Goal: Navigation & Orientation: Find specific page/section

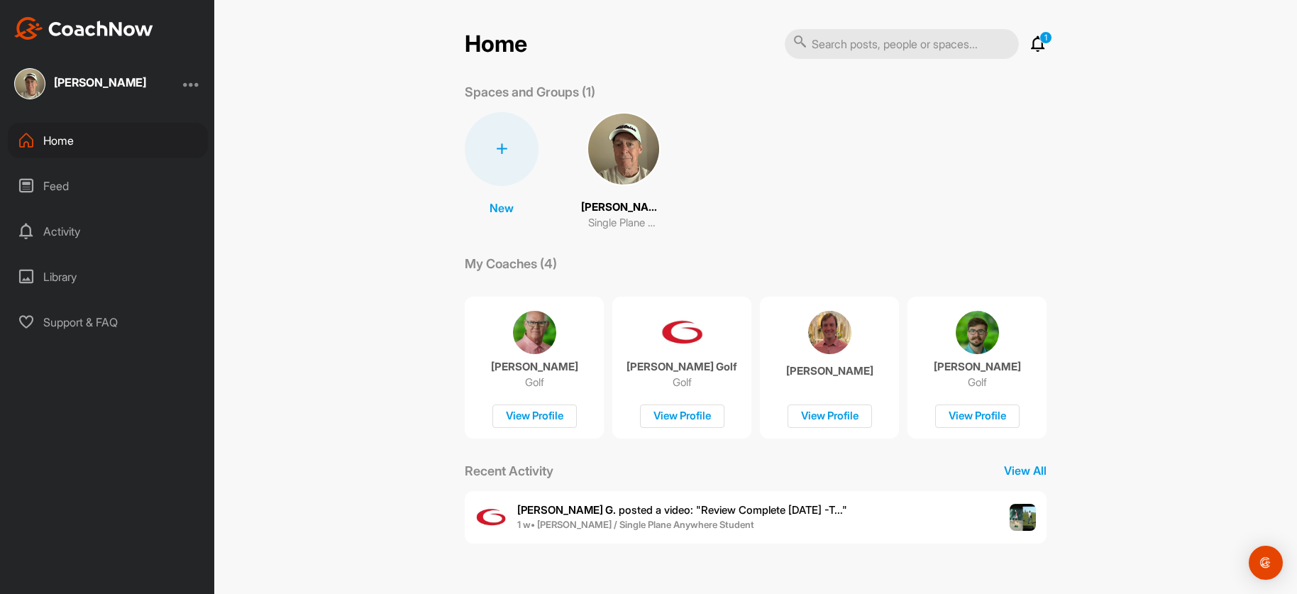
click at [619, 145] on img at bounding box center [624, 149] width 74 height 74
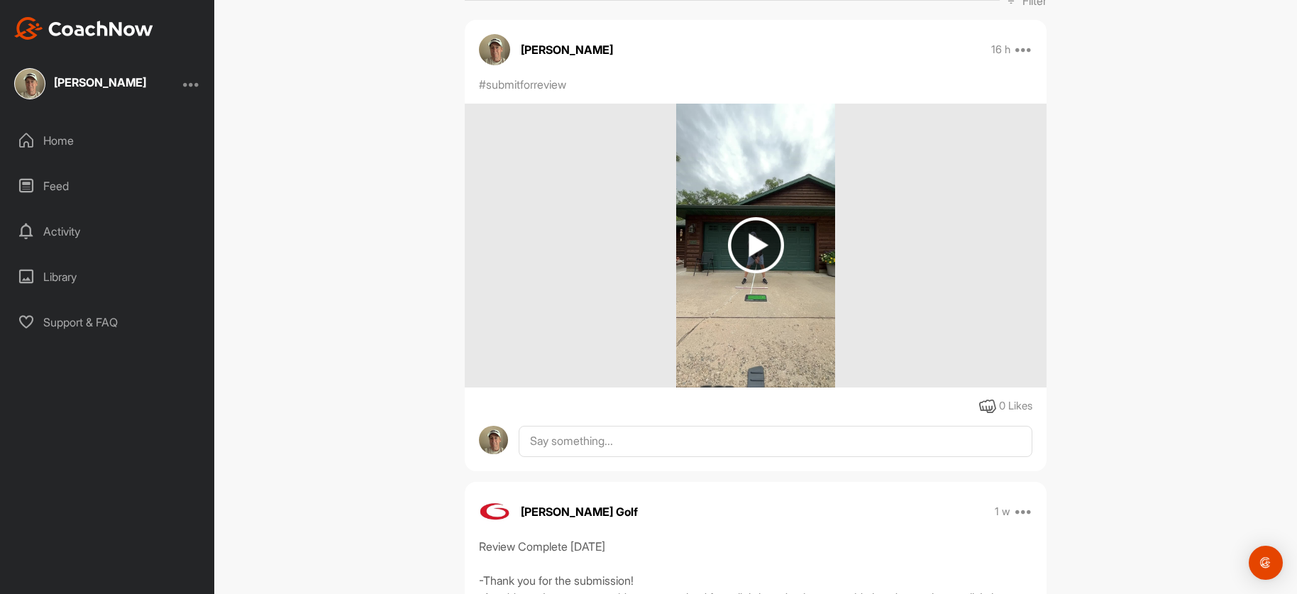
scroll to position [238, 0]
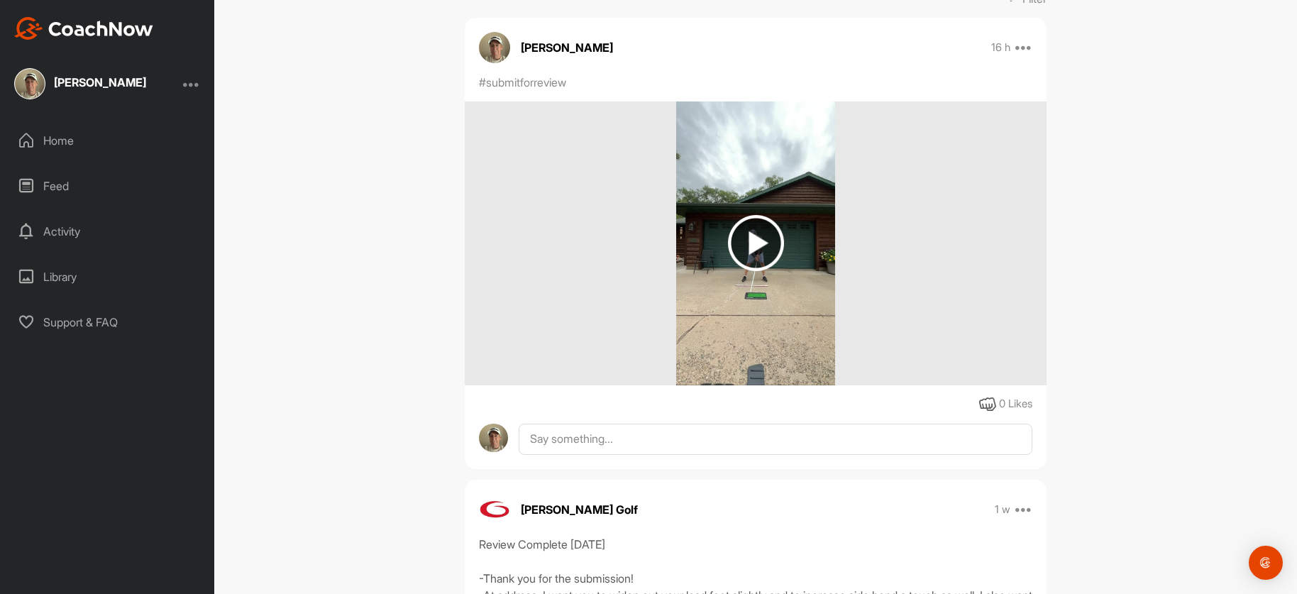
click at [756, 239] on img at bounding box center [756, 243] width 56 height 56
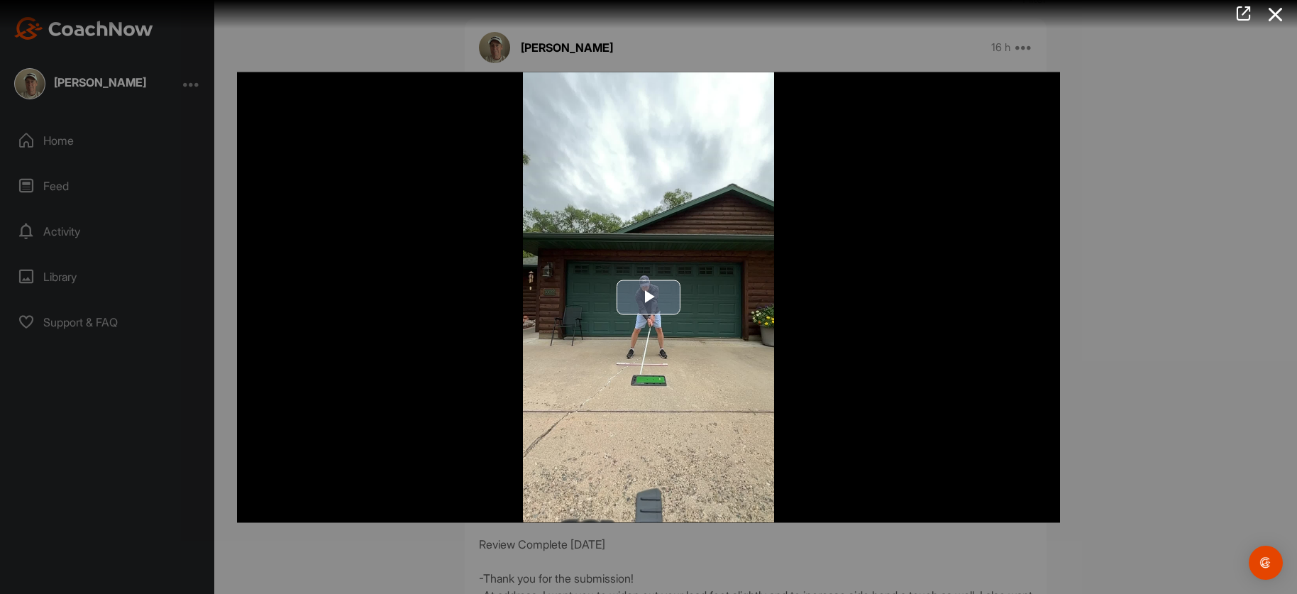
click at [648, 297] on span "Video Player" at bounding box center [648, 297] width 0 height 0
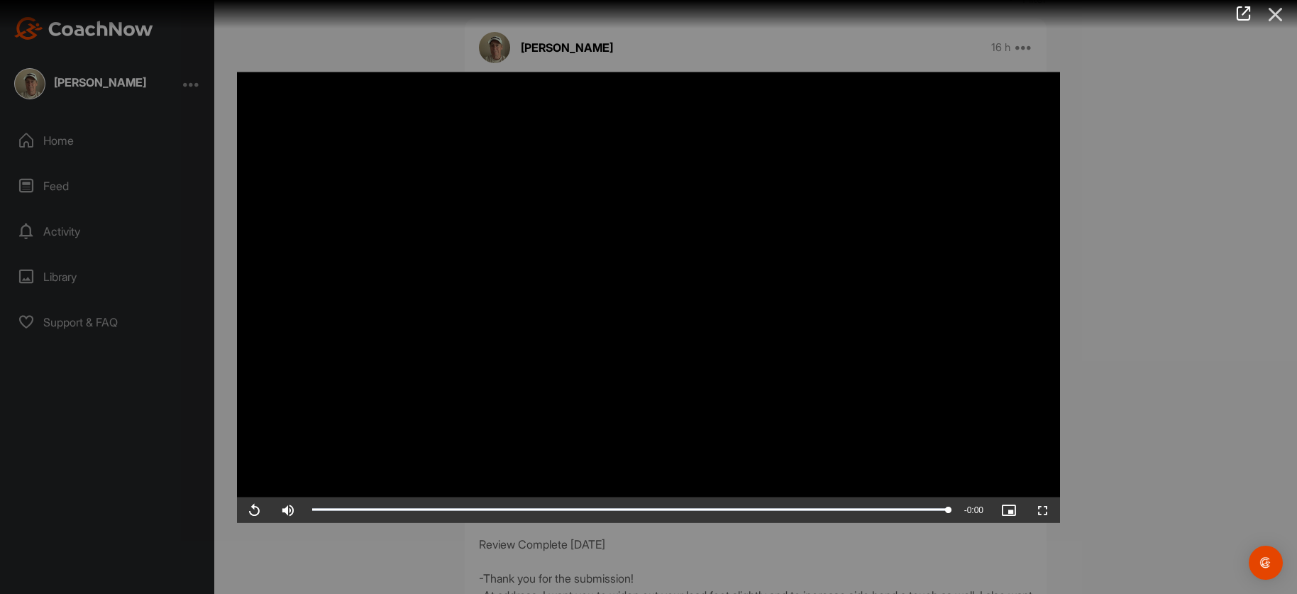
click at [1276, 13] on icon at bounding box center [1275, 14] width 33 height 26
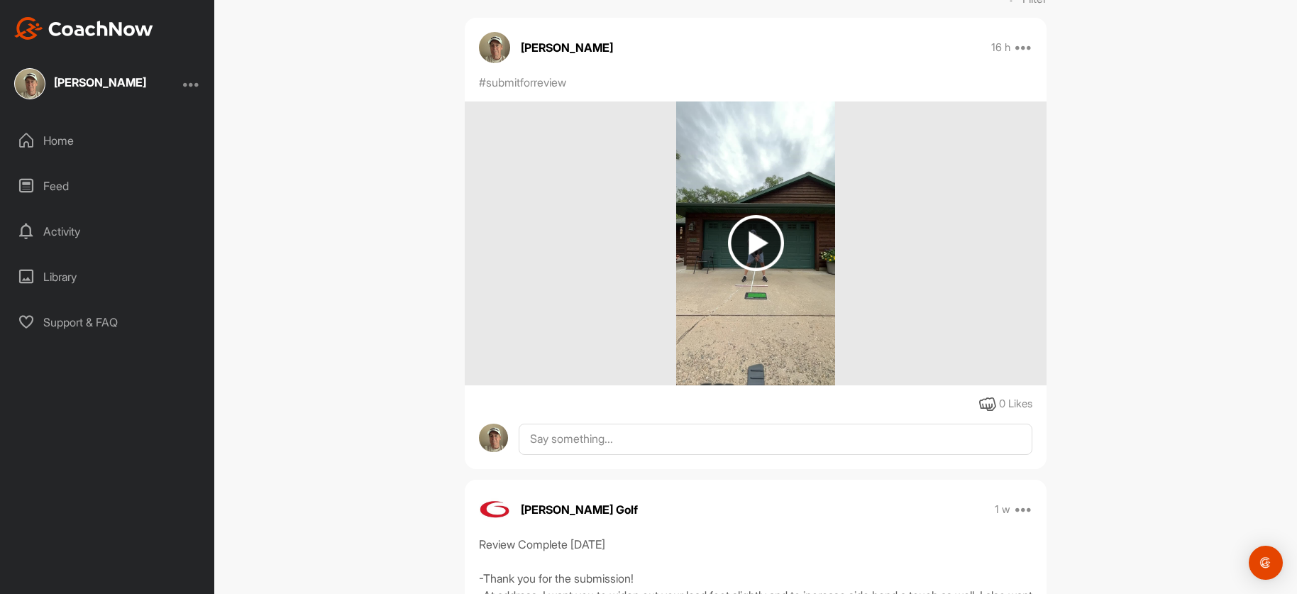
click at [58, 136] on div "Home" at bounding box center [108, 140] width 200 height 35
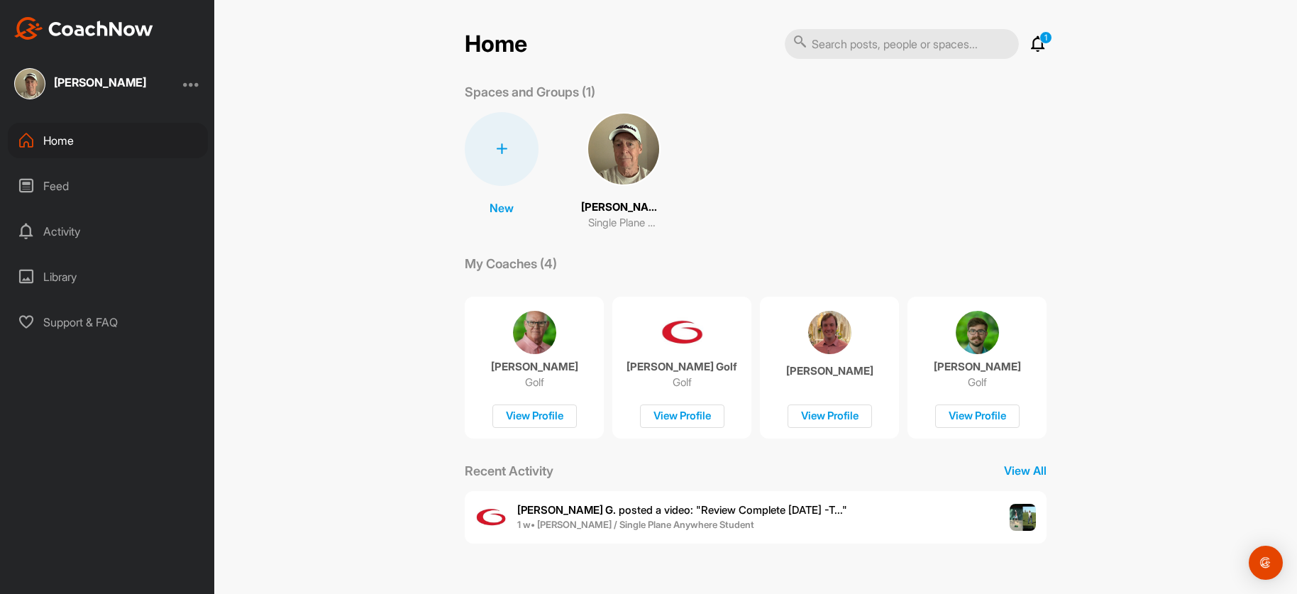
click at [196, 84] on div at bounding box center [191, 83] width 17 height 17
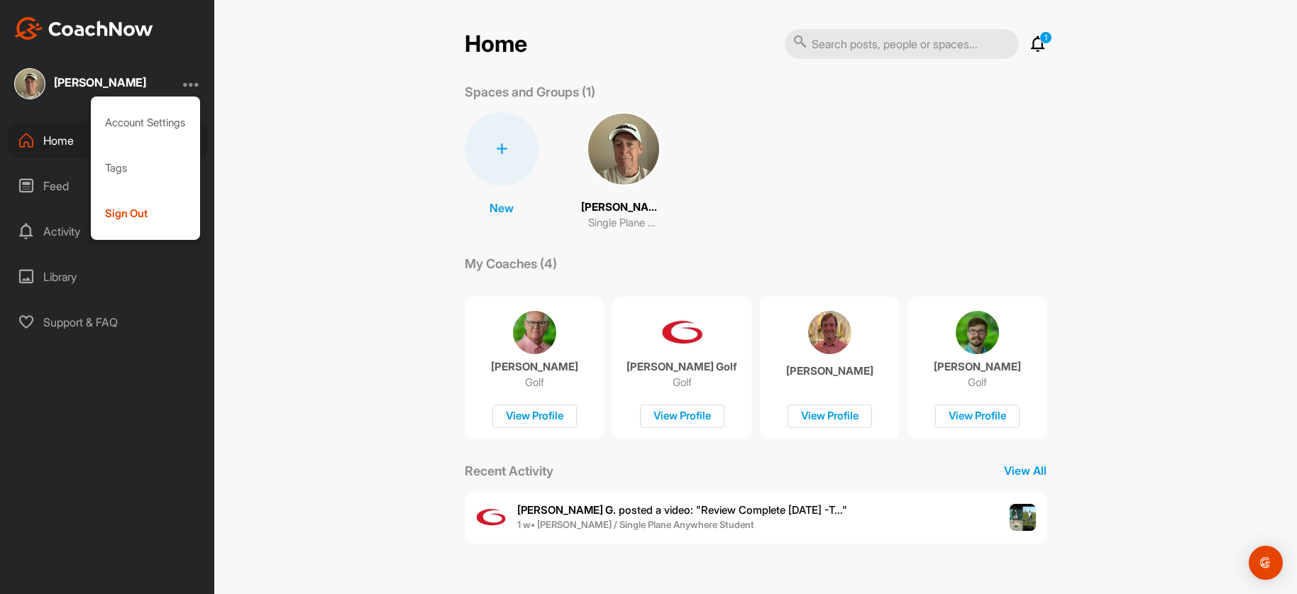
click at [196, 84] on div at bounding box center [191, 83] width 17 height 17
